Goal: Navigation & Orientation: Find specific page/section

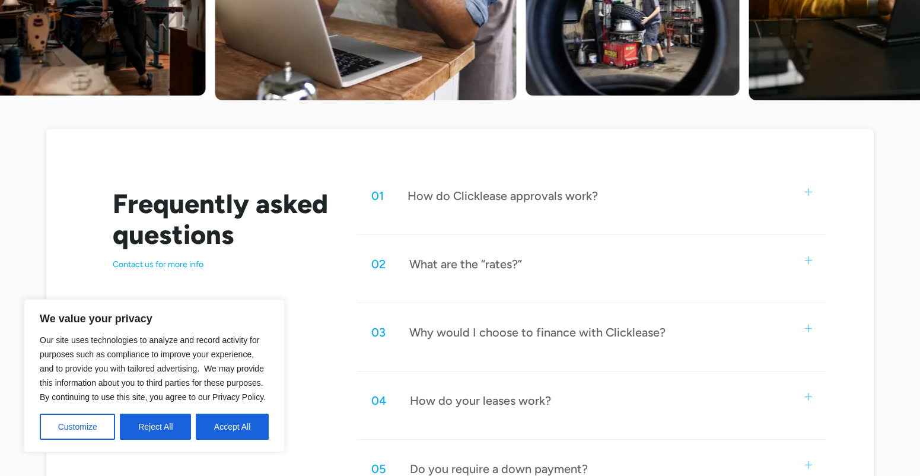
scroll to position [494, 0]
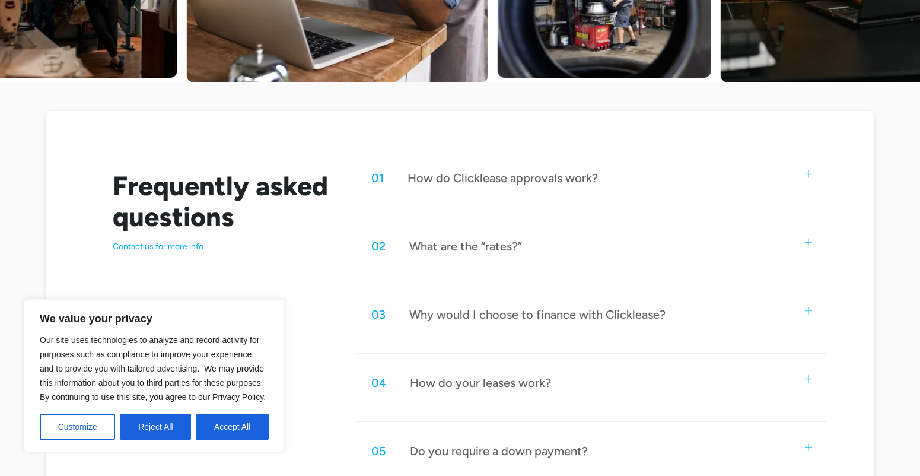
click at [810, 243] on img at bounding box center [809, 243] width 8 height 8
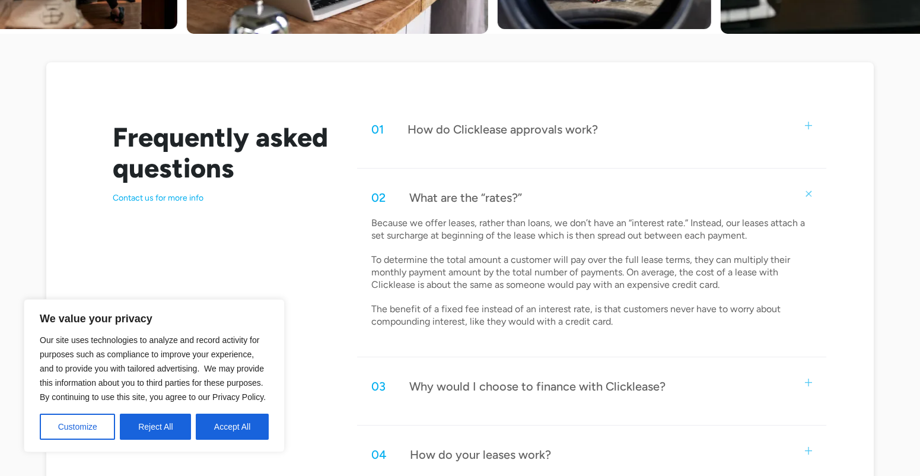
scroll to position [544, 0]
click at [806, 193] on img at bounding box center [809, 193] width 11 height 11
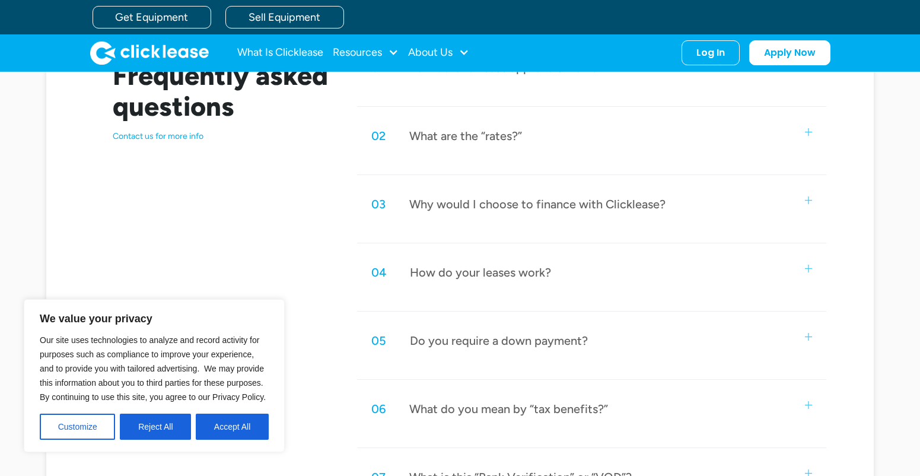
scroll to position [604, 0]
click at [810, 271] on img at bounding box center [809, 270] width 8 height 8
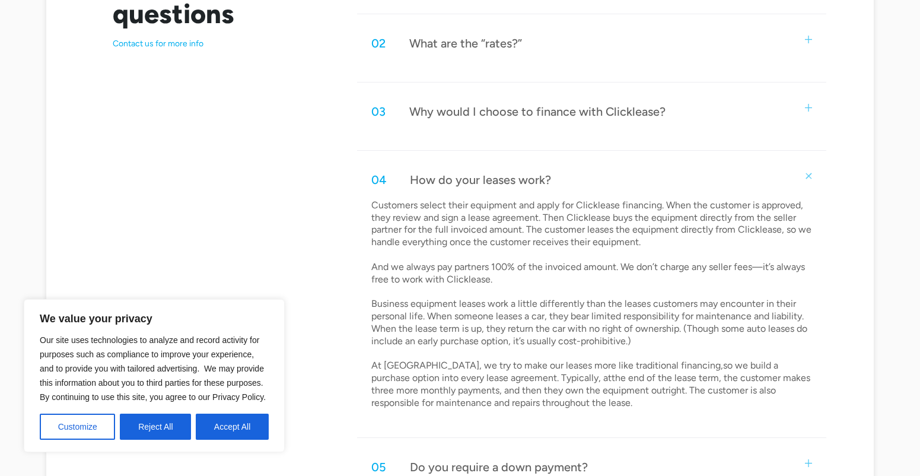
scroll to position [705, 0]
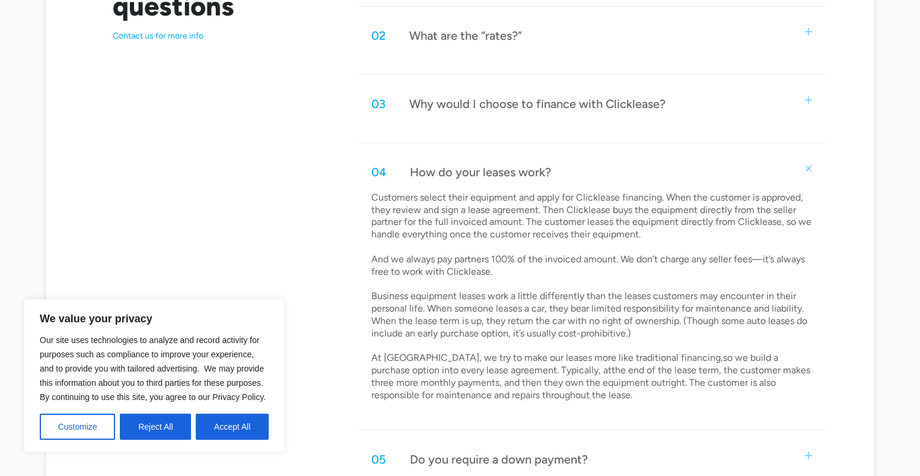
click at [806, 169] on img at bounding box center [809, 168] width 11 height 11
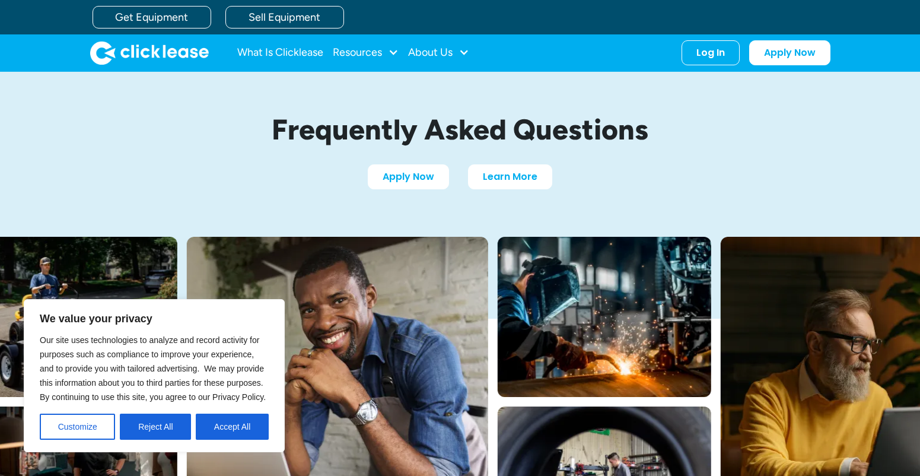
scroll to position [0, 0]
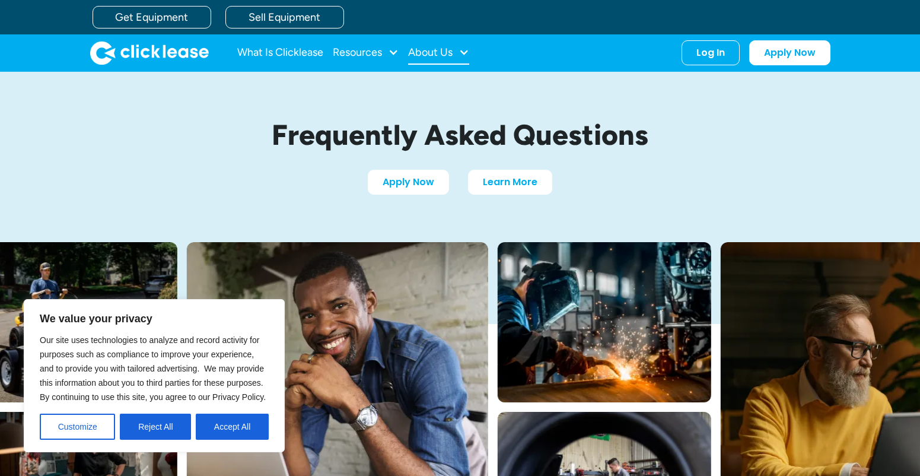
click at [461, 52] on div at bounding box center [464, 52] width 11 height 11
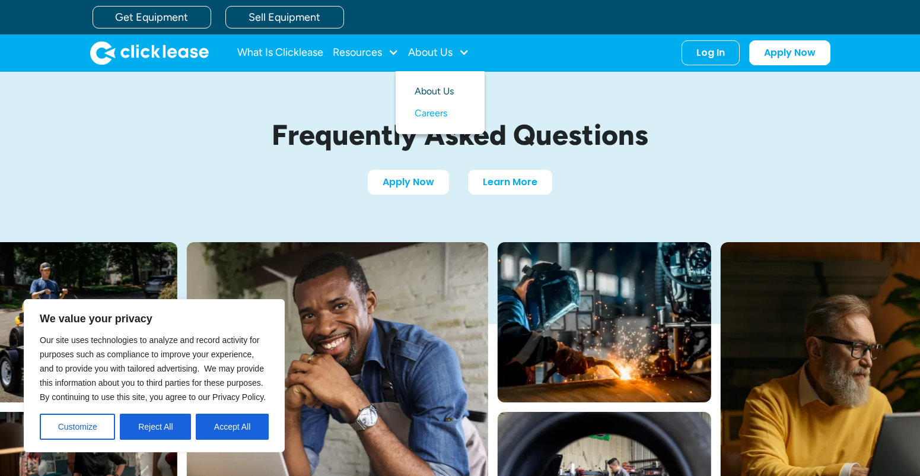
click at [450, 91] on link "About Us" at bounding box center [440, 92] width 51 height 22
